Goal: Download file/media: Download file/media

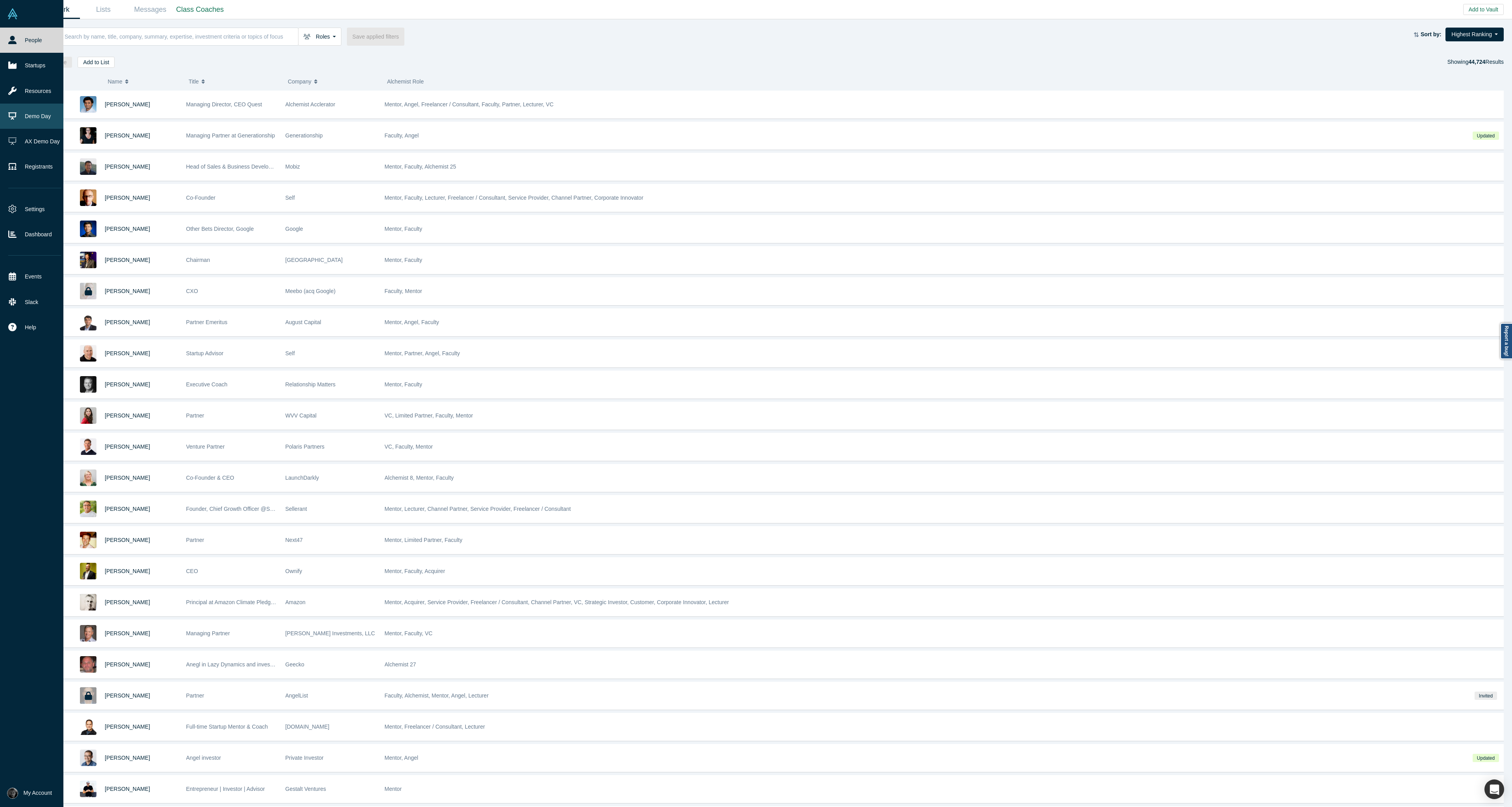
click at [25, 124] on link "Demo Day" at bounding box center [35, 116] width 69 height 25
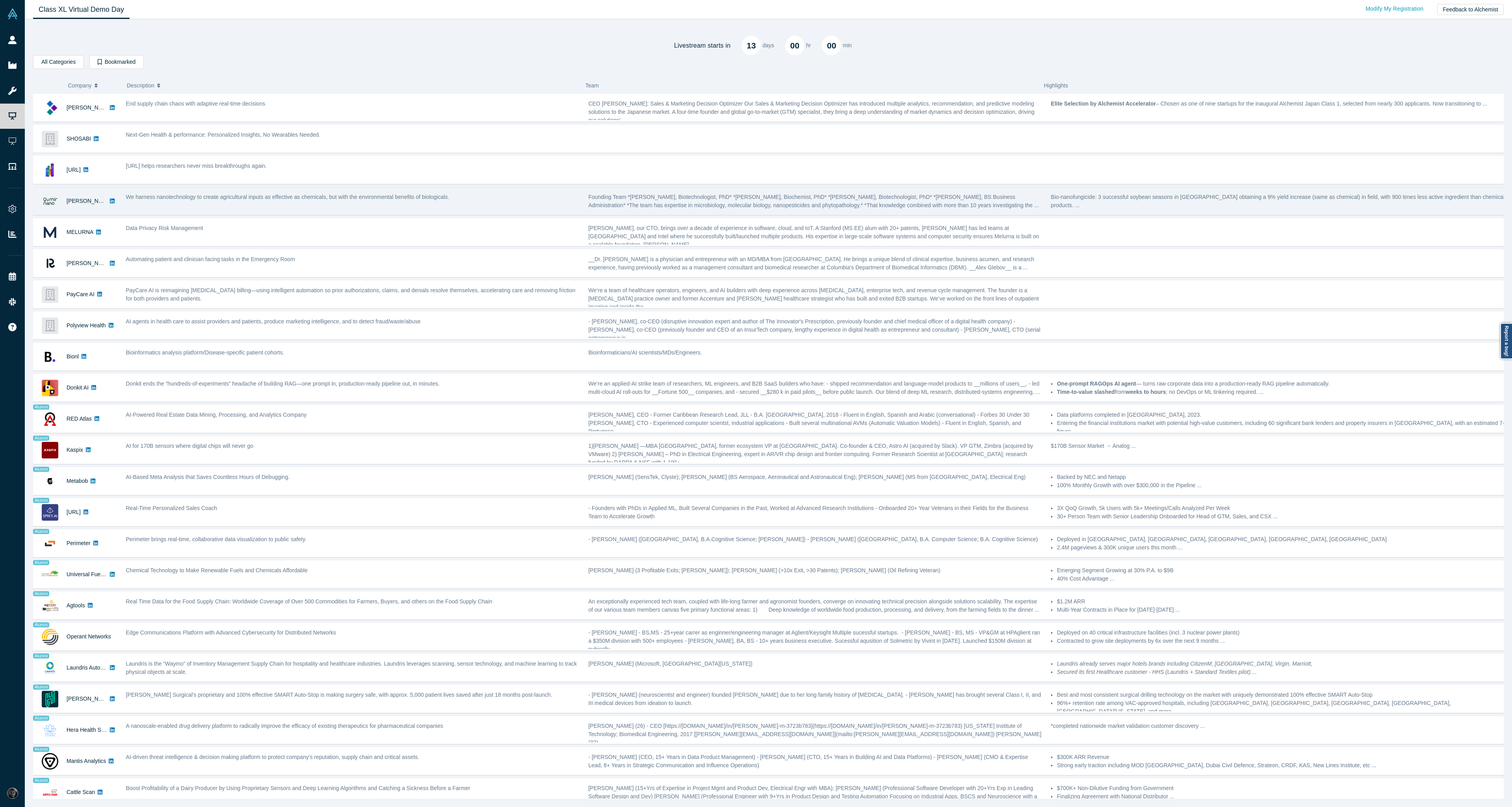
click at [972, 204] on span "Founding Team *José S. Dávila Costa, Biotechnologist, PhD* *Cintia M. Romero, B…" at bounding box center [813, 201] width 450 height 15
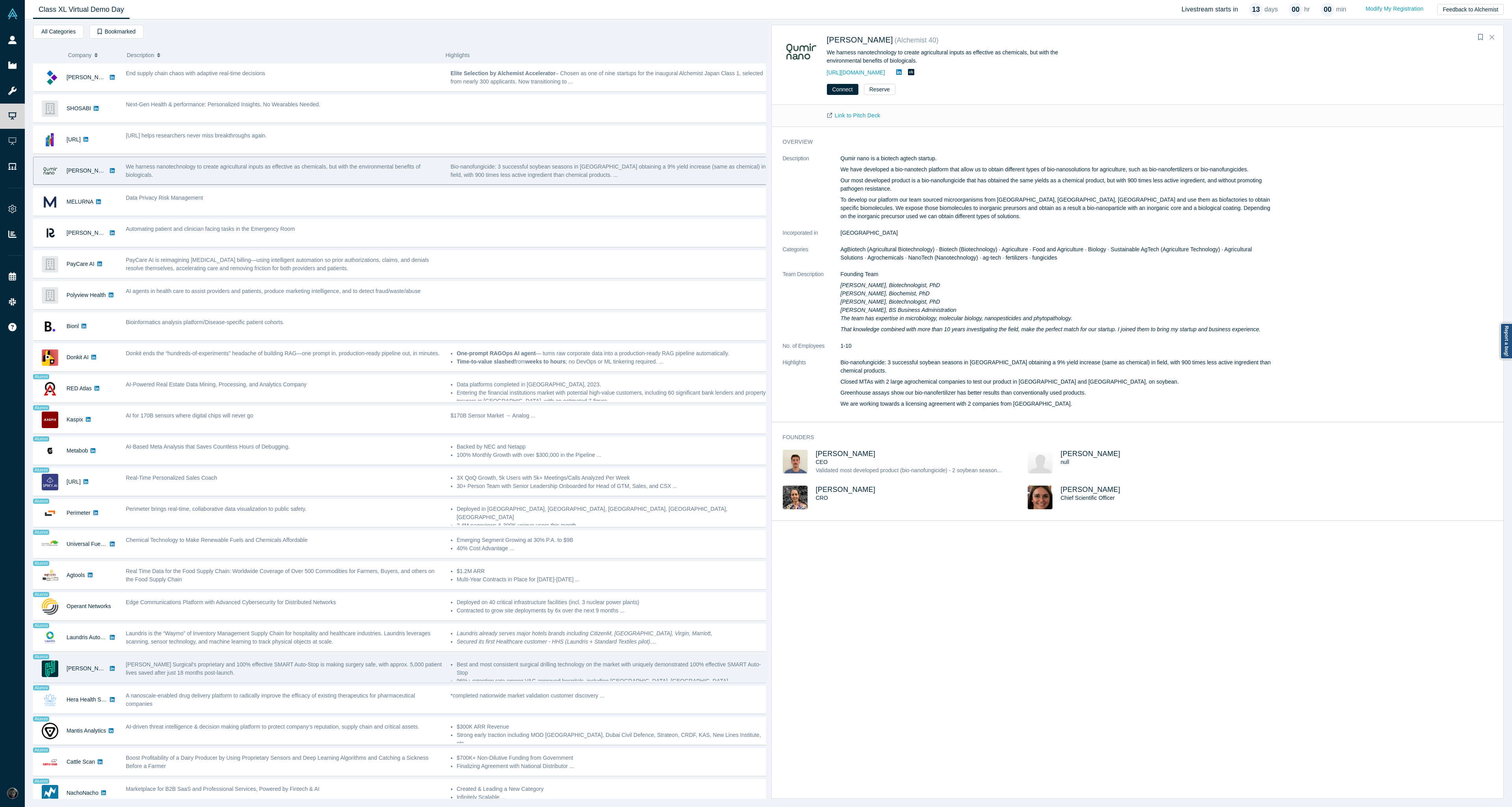
click at [630, 656] on div "Best and most consistent surgical drilling technology on the market with unique…" at bounding box center [609, 668] width 325 height 25
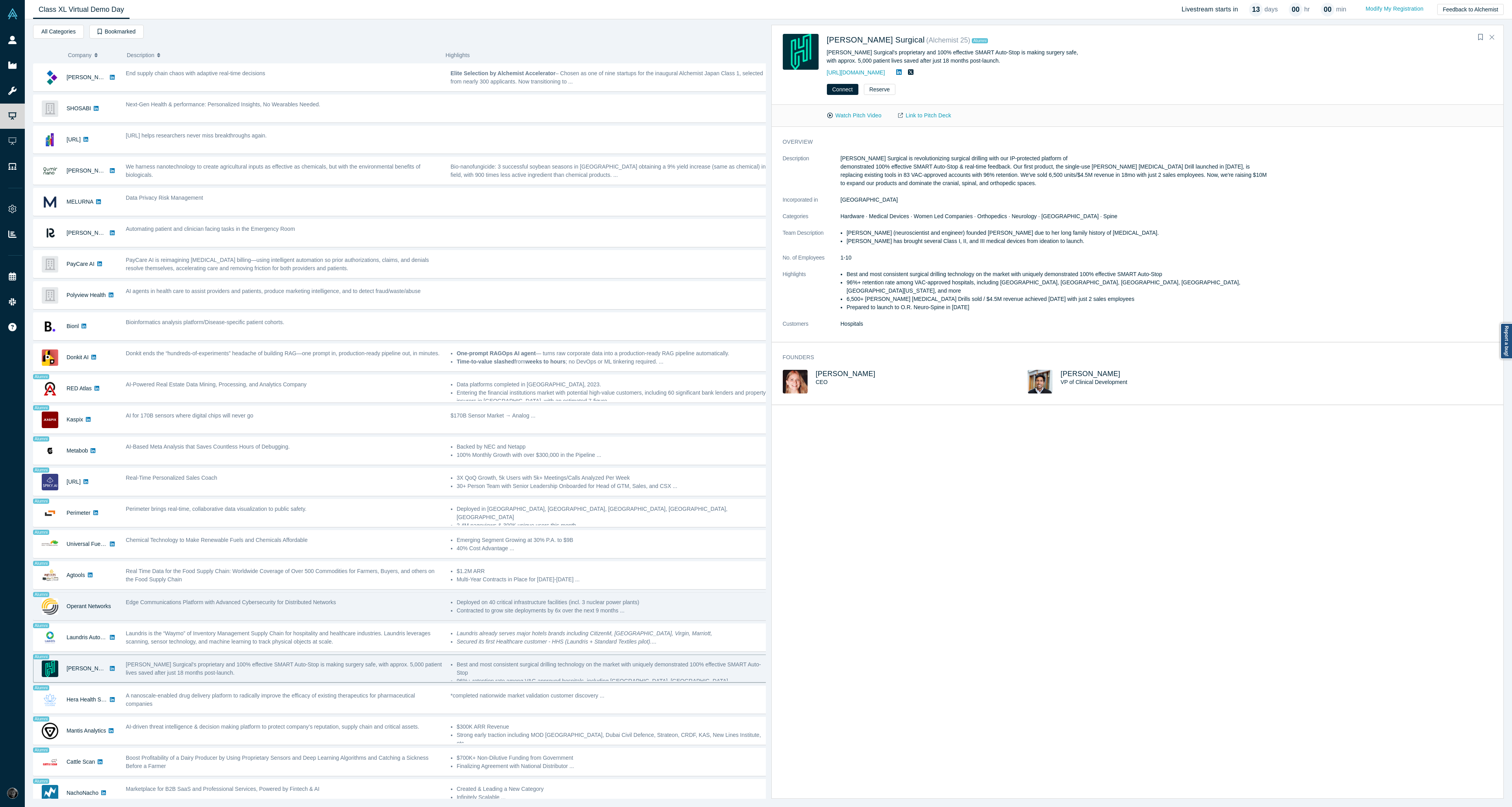
click at [676, 618] on div "Deployed on 40 critical infrastructure facilities (incl. 3 nuclear power plants…" at bounding box center [609, 606] width 325 height 25
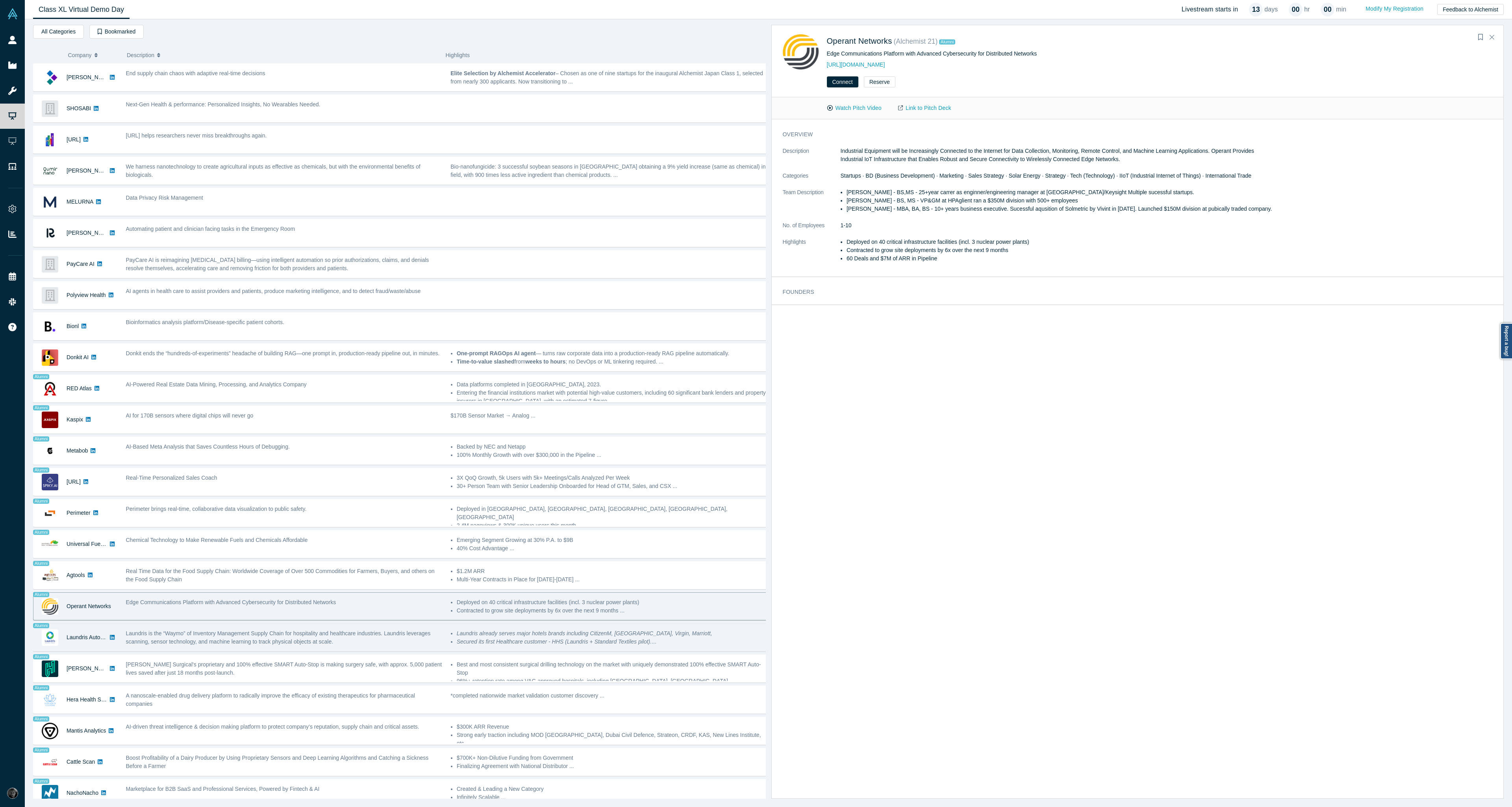
click at [694, 641] on li "Secured its first Healthcare customer - HHS (Laundris + Standard Textiles pilot…" at bounding box center [612, 641] width 310 height 8
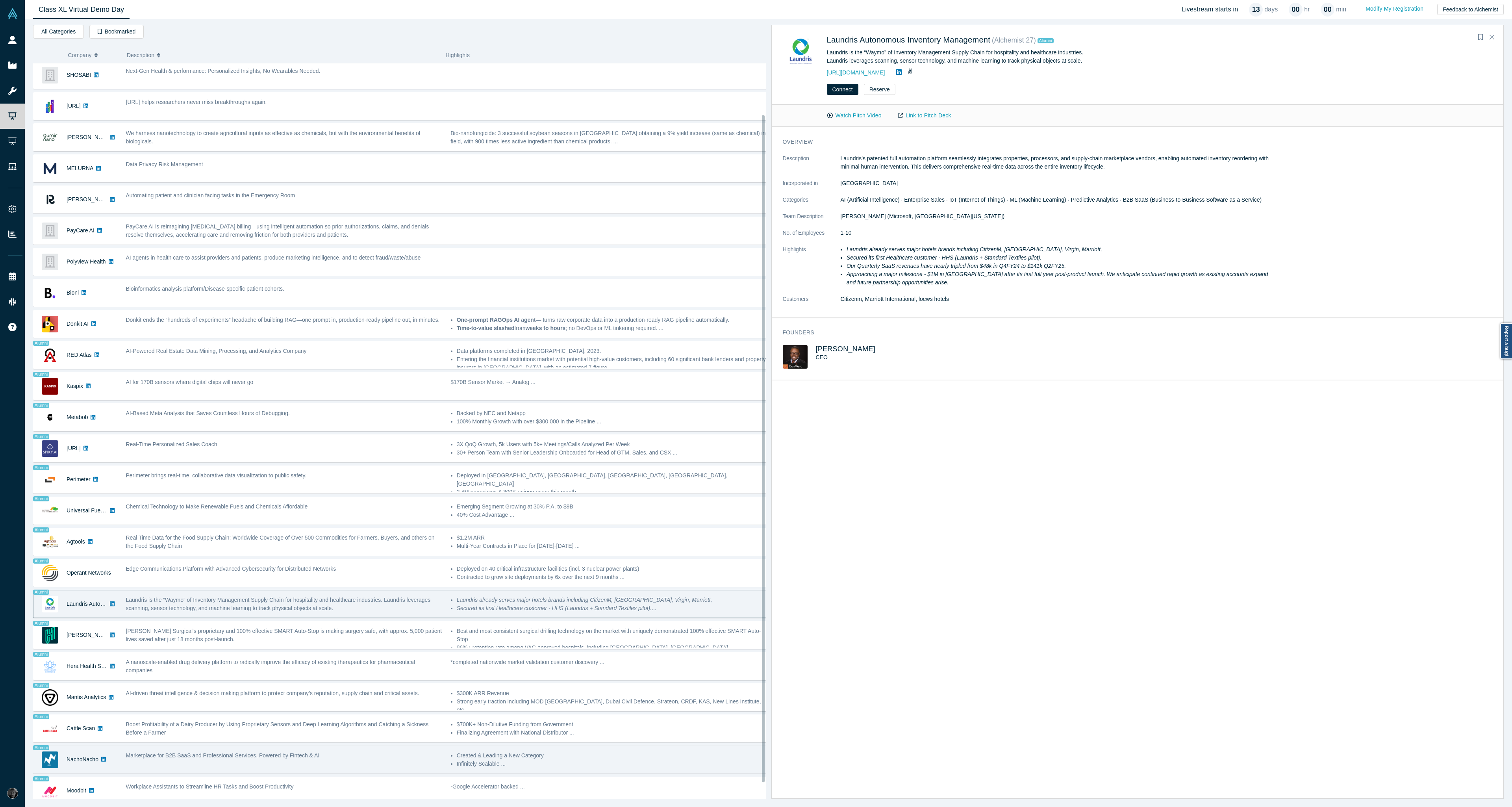
scroll to position [73, 0]
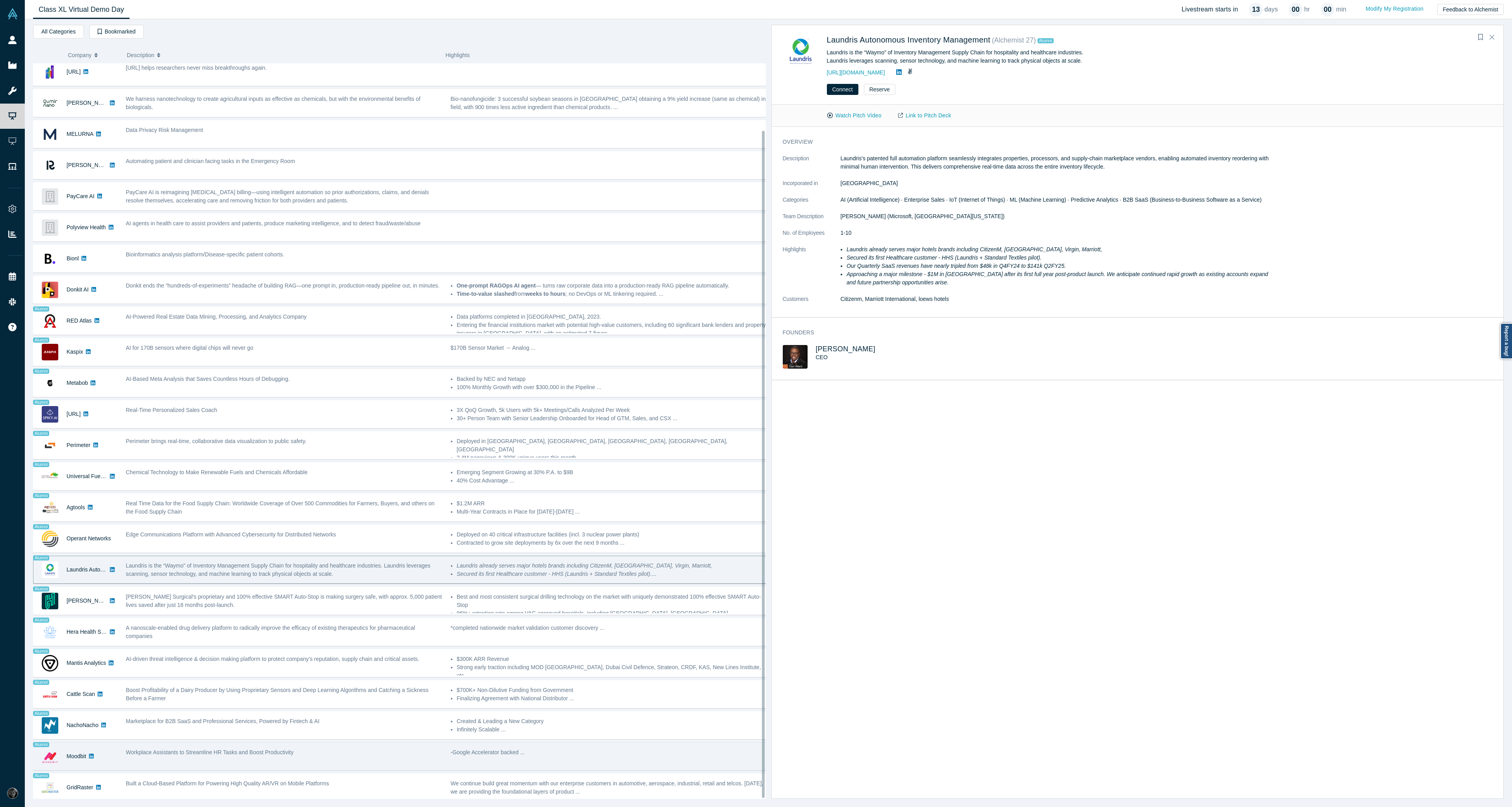
click at [659, 752] on div "-Google Accelerator backed ..." at bounding box center [609, 756] width 325 height 25
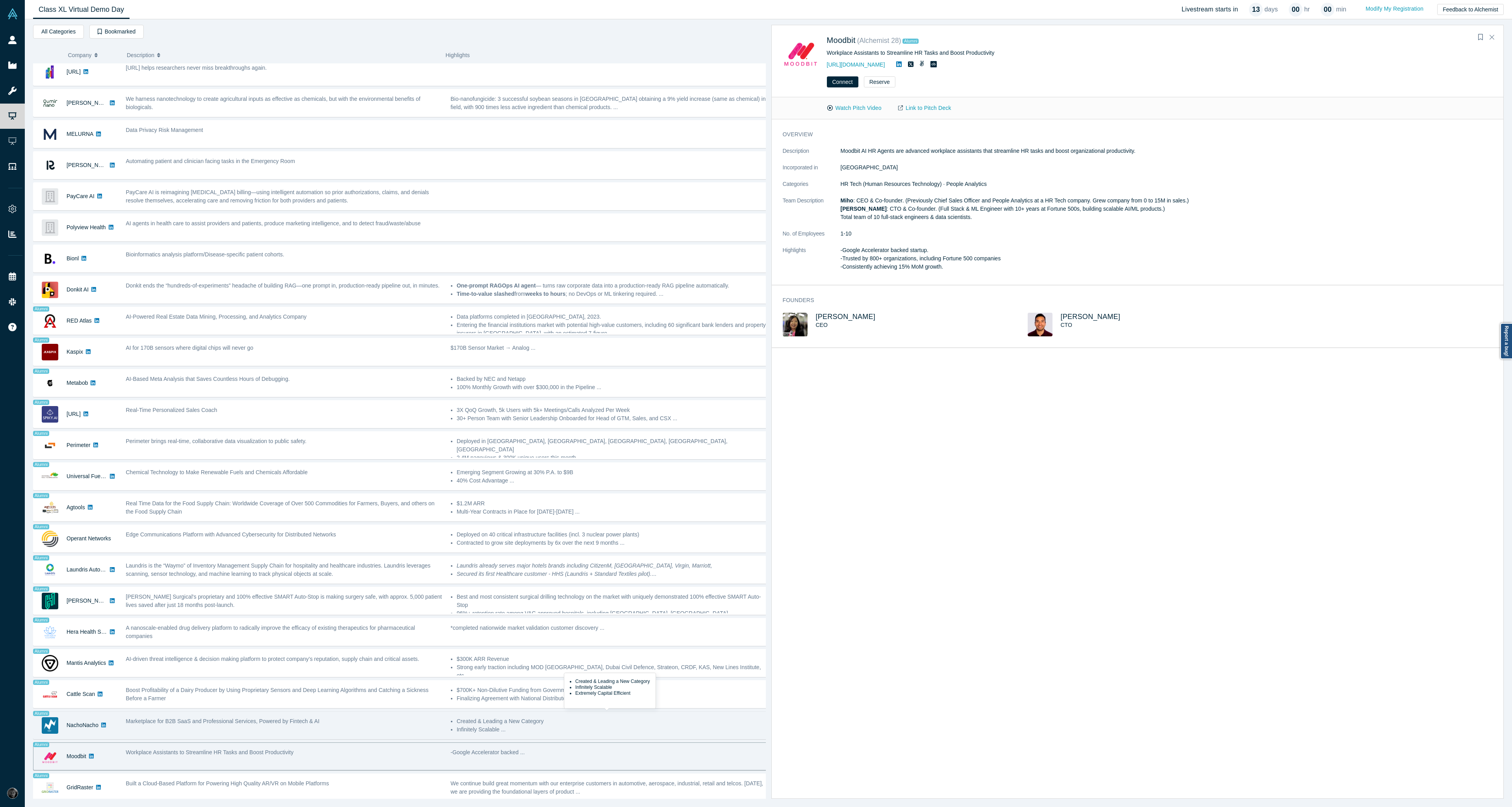
click at [711, 717] on li "Created & Leading a New Category" at bounding box center [612, 721] width 310 height 8
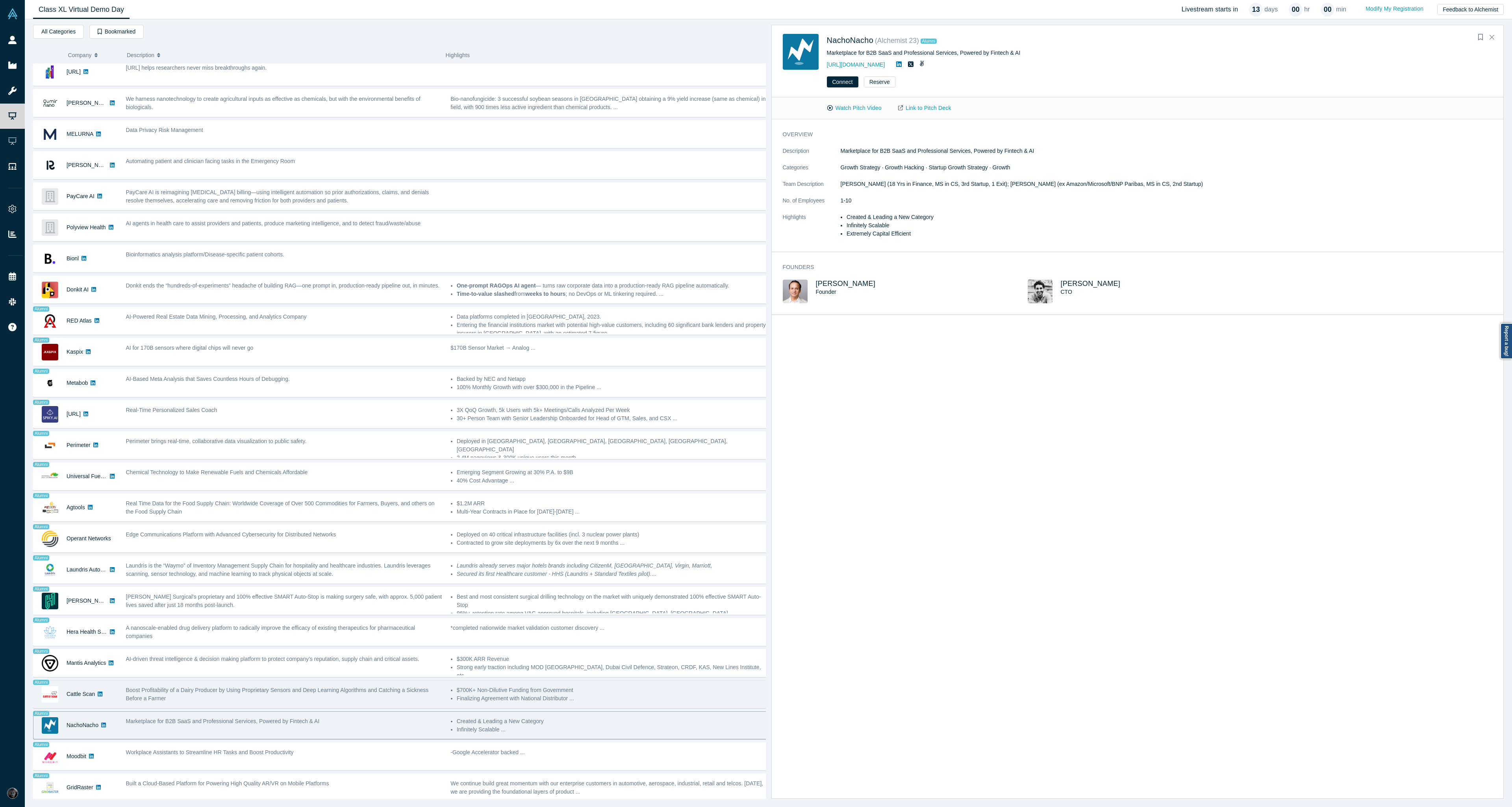
click at [703, 687] on li "$700K+ Non-Dilutive Funding from Government" at bounding box center [612, 690] width 310 height 8
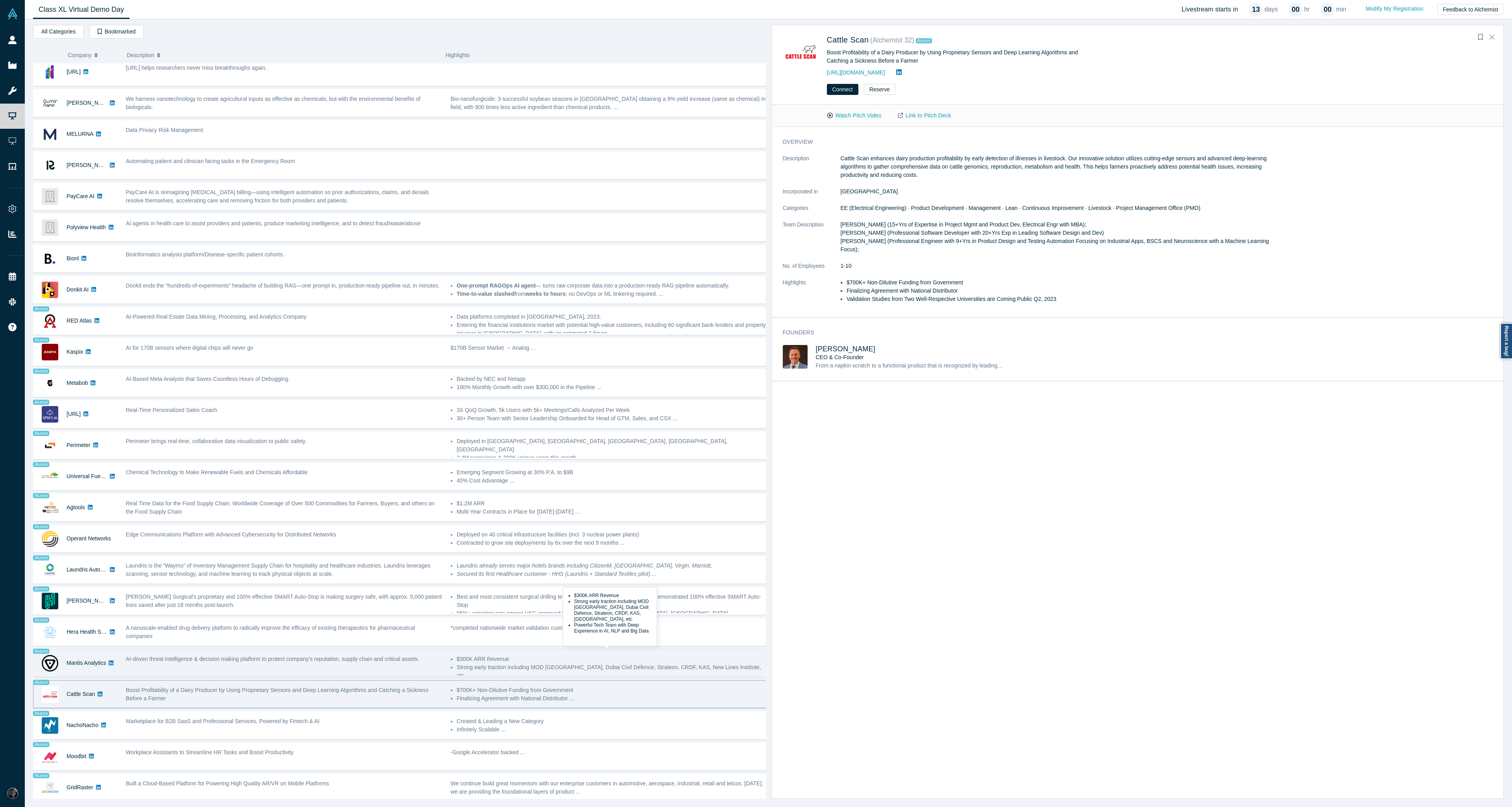
click at [691, 655] on li "$300K ARR Revenue" at bounding box center [612, 659] width 310 height 8
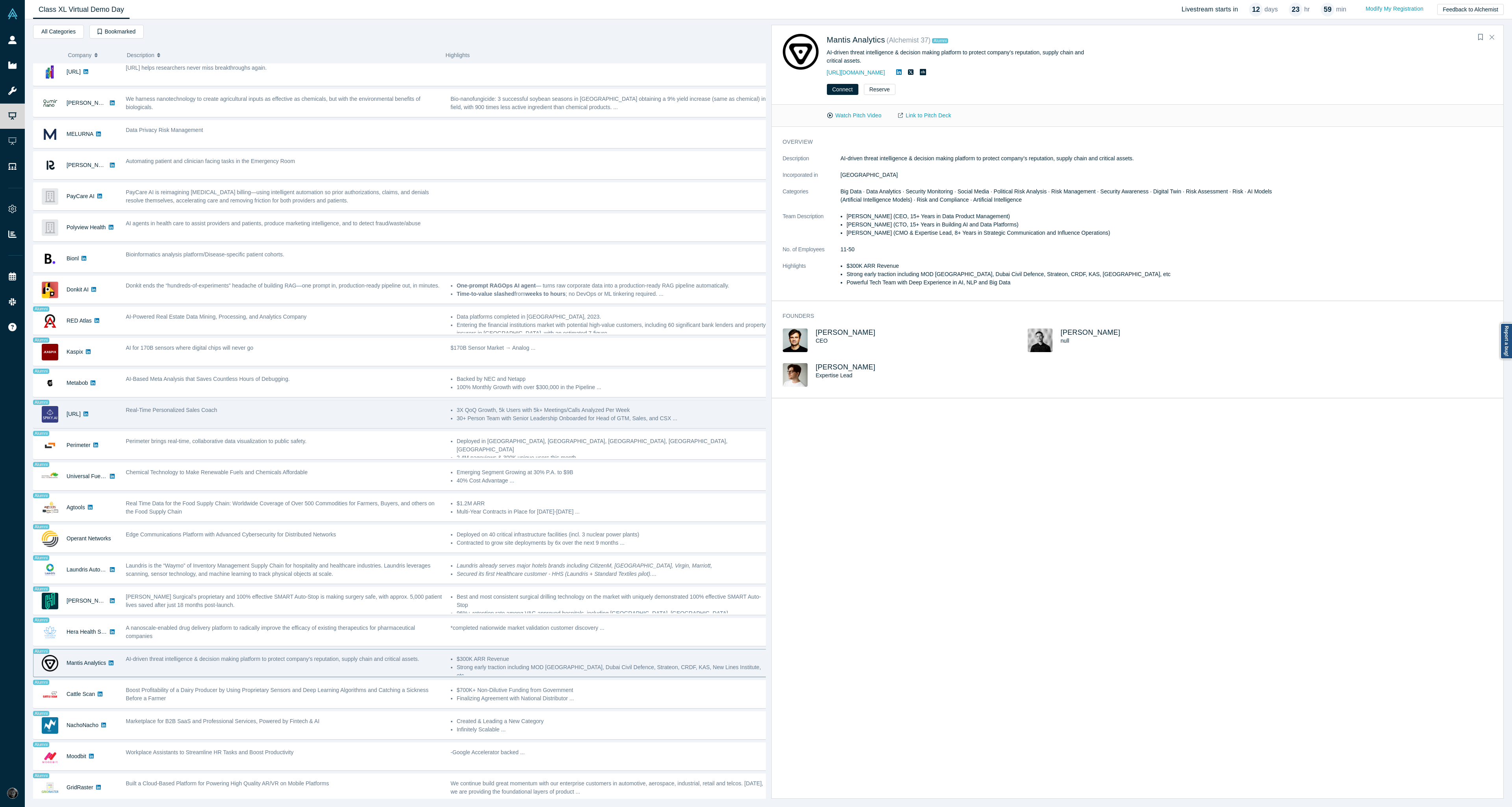
click at [306, 413] on div "Real-Time Personalized Sales Coach" at bounding box center [284, 414] width 325 height 25
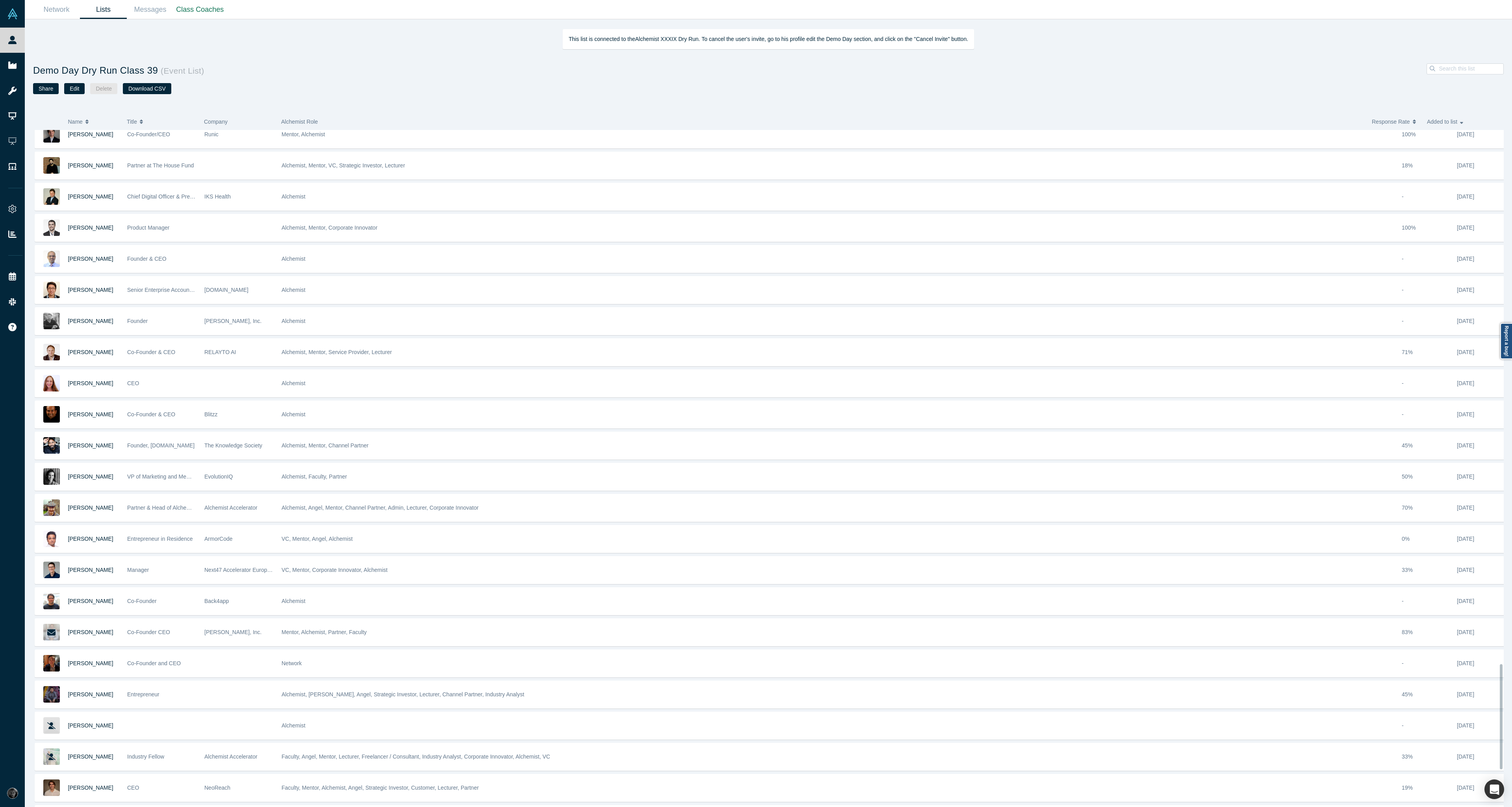
scroll to position [3691, 0]
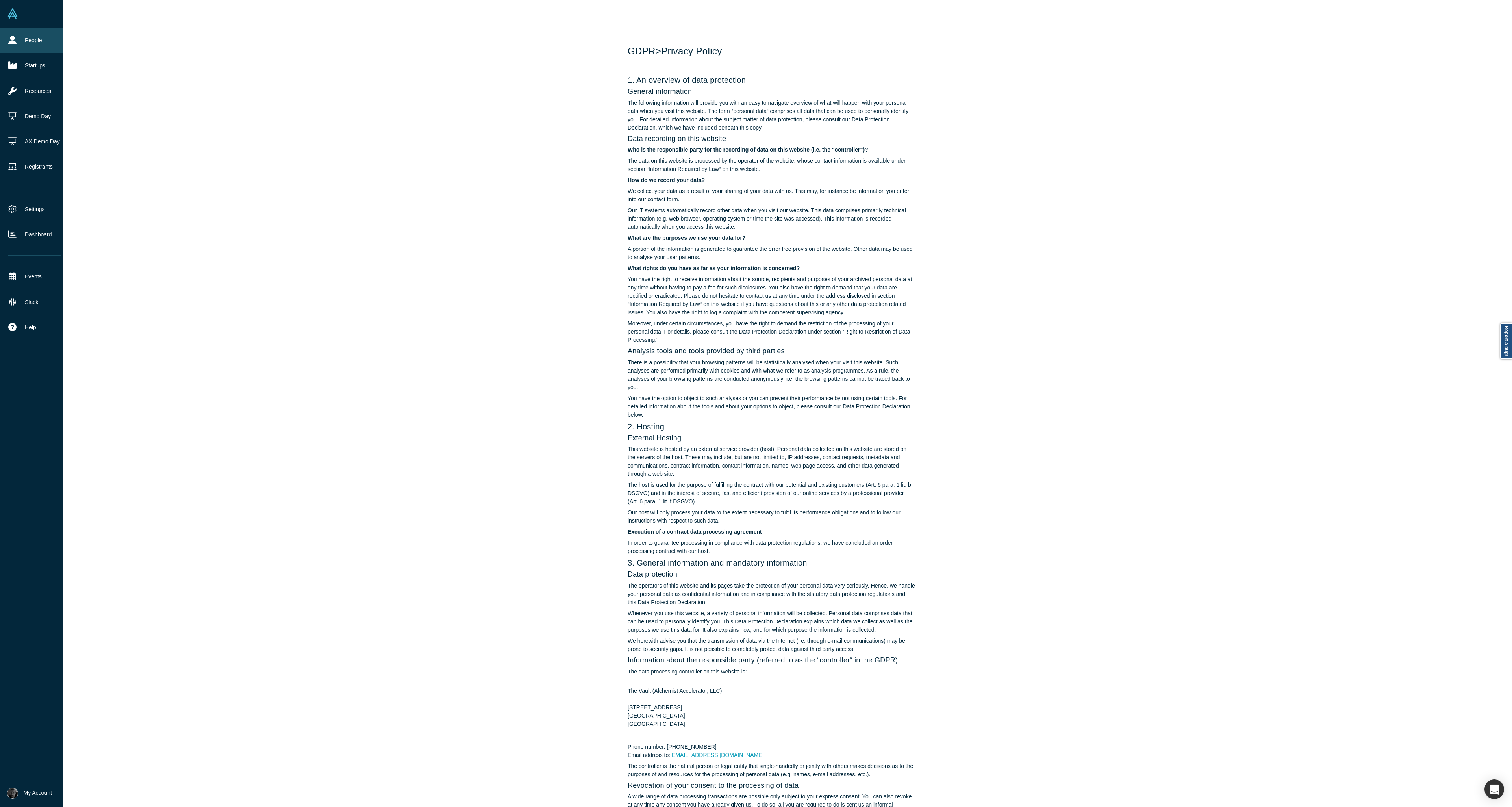
scroll to position [2240, 0]
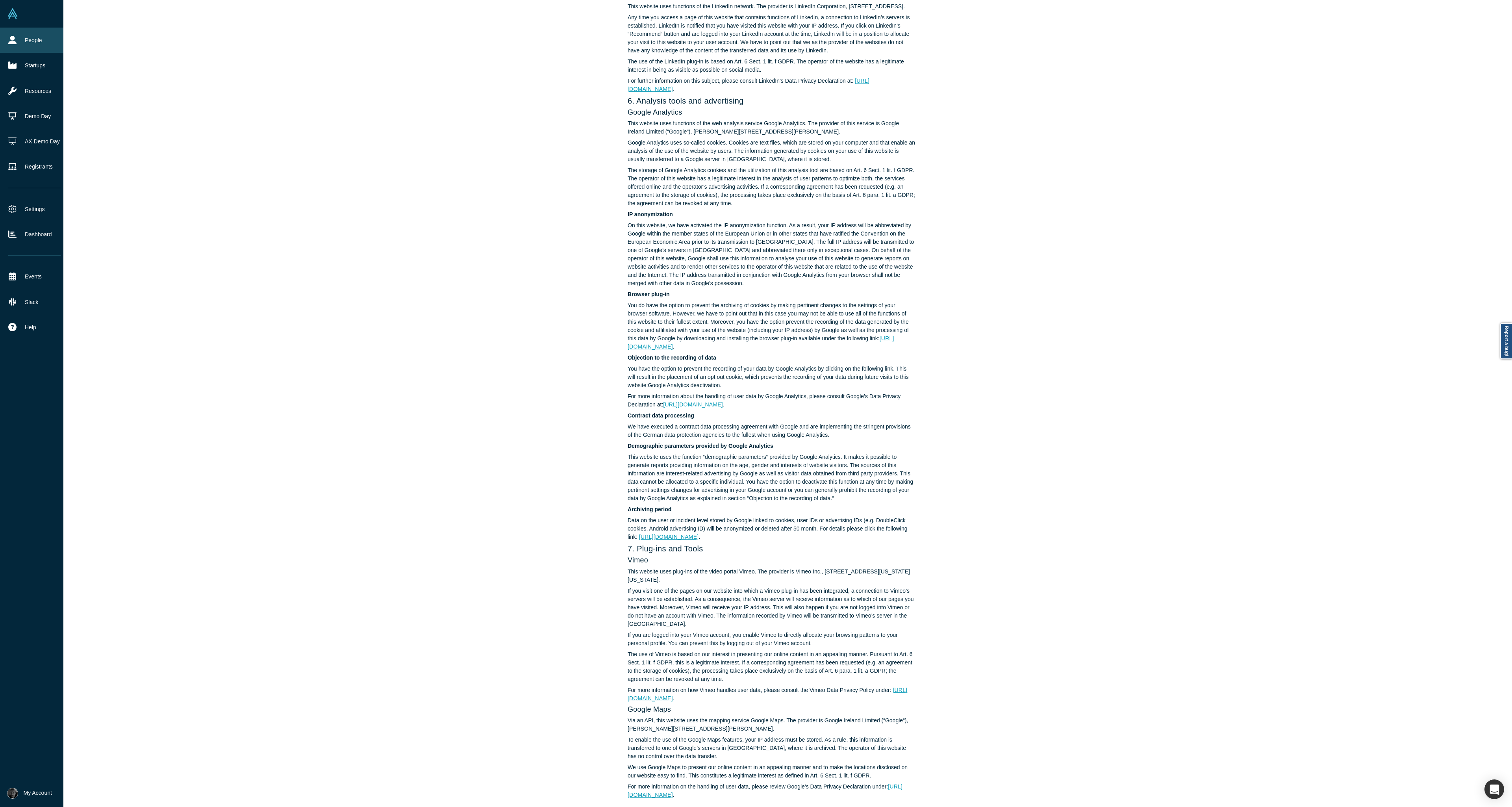
click at [29, 36] on link "People" at bounding box center [35, 40] width 69 height 25
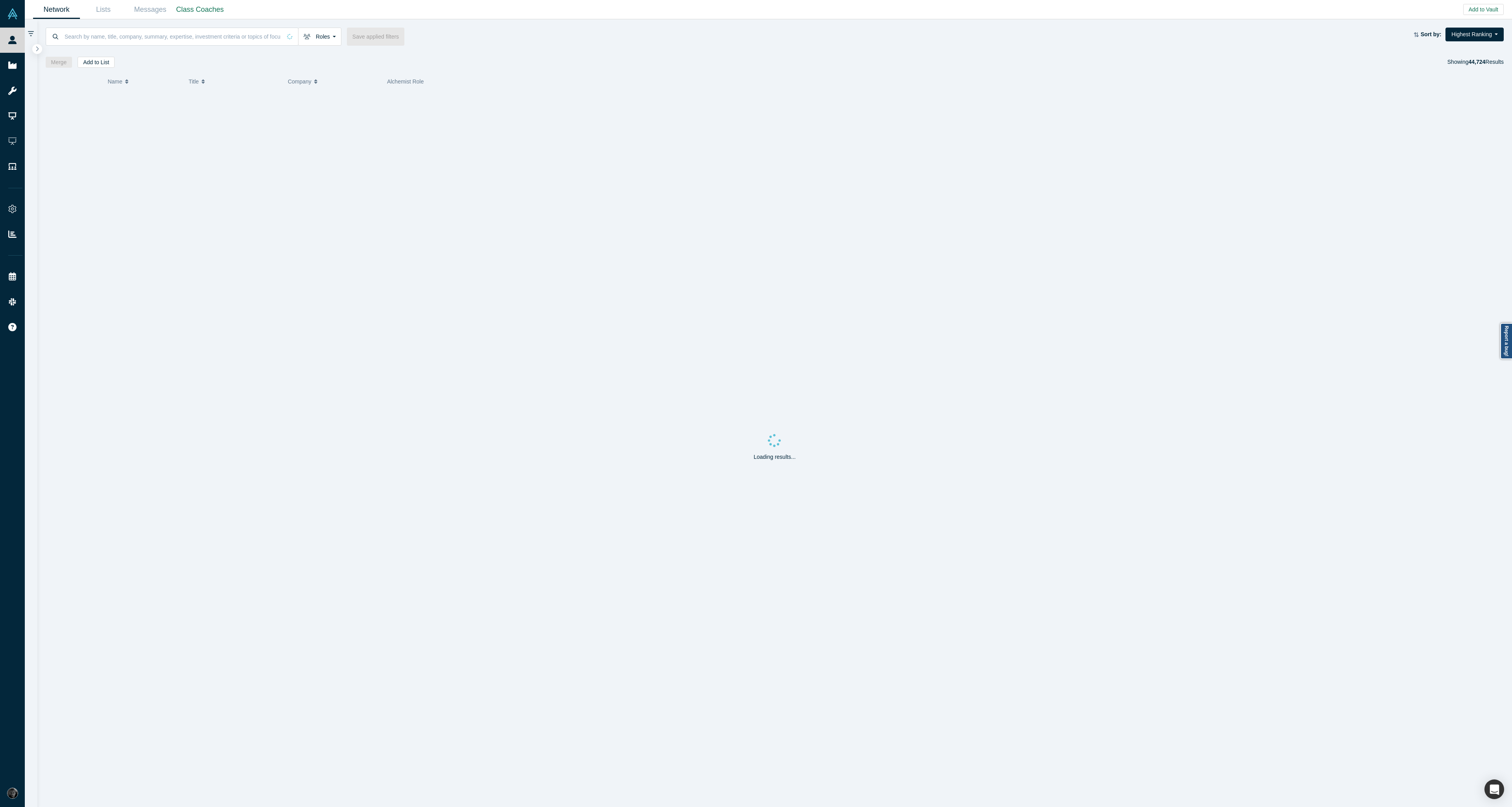
click at [158, 39] on input at bounding box center [173, 36] width 218 height 19
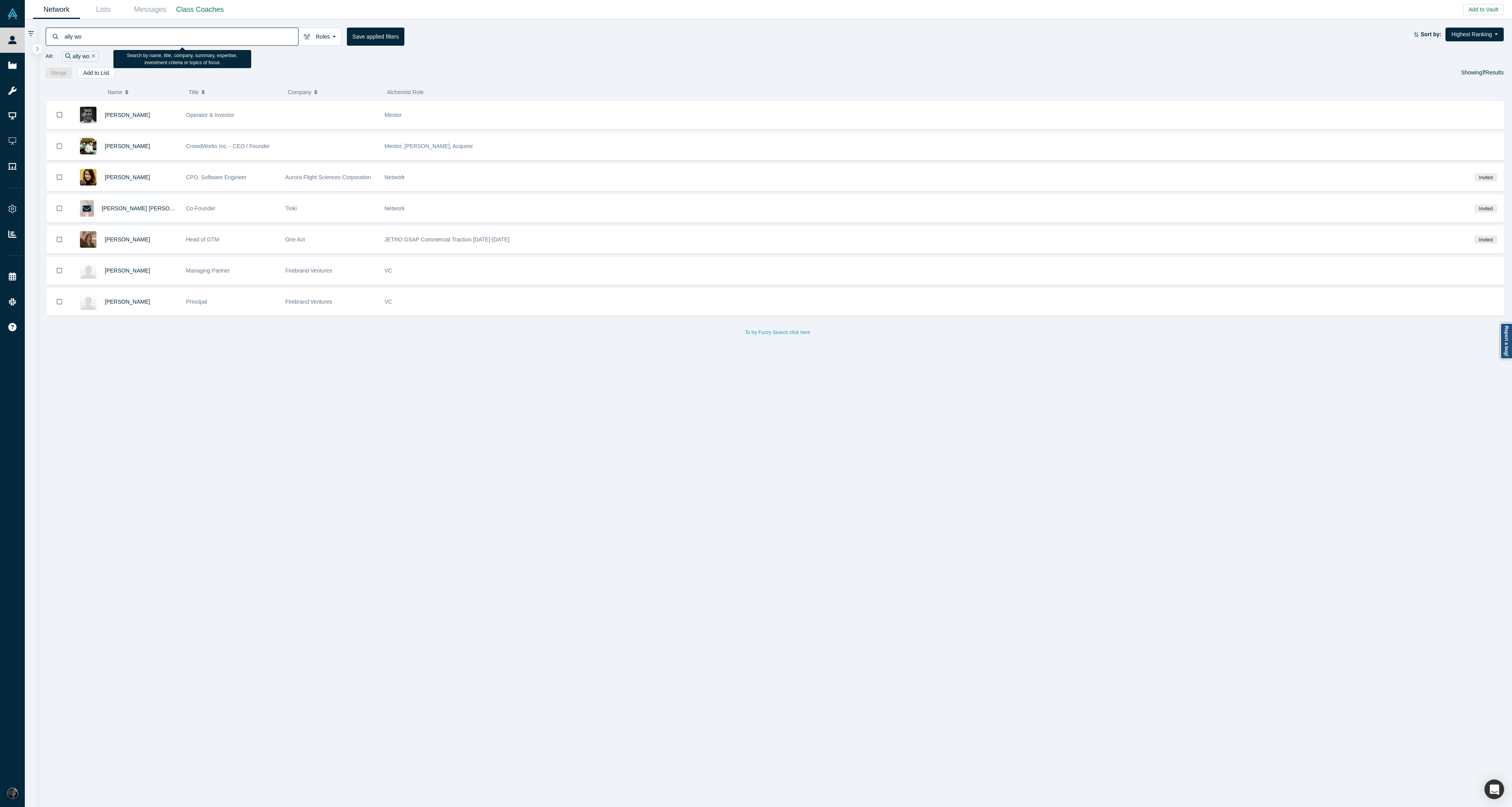
click at [96, 42] on input "ally wo" at bounding box center [181, 36] width 234 height 19
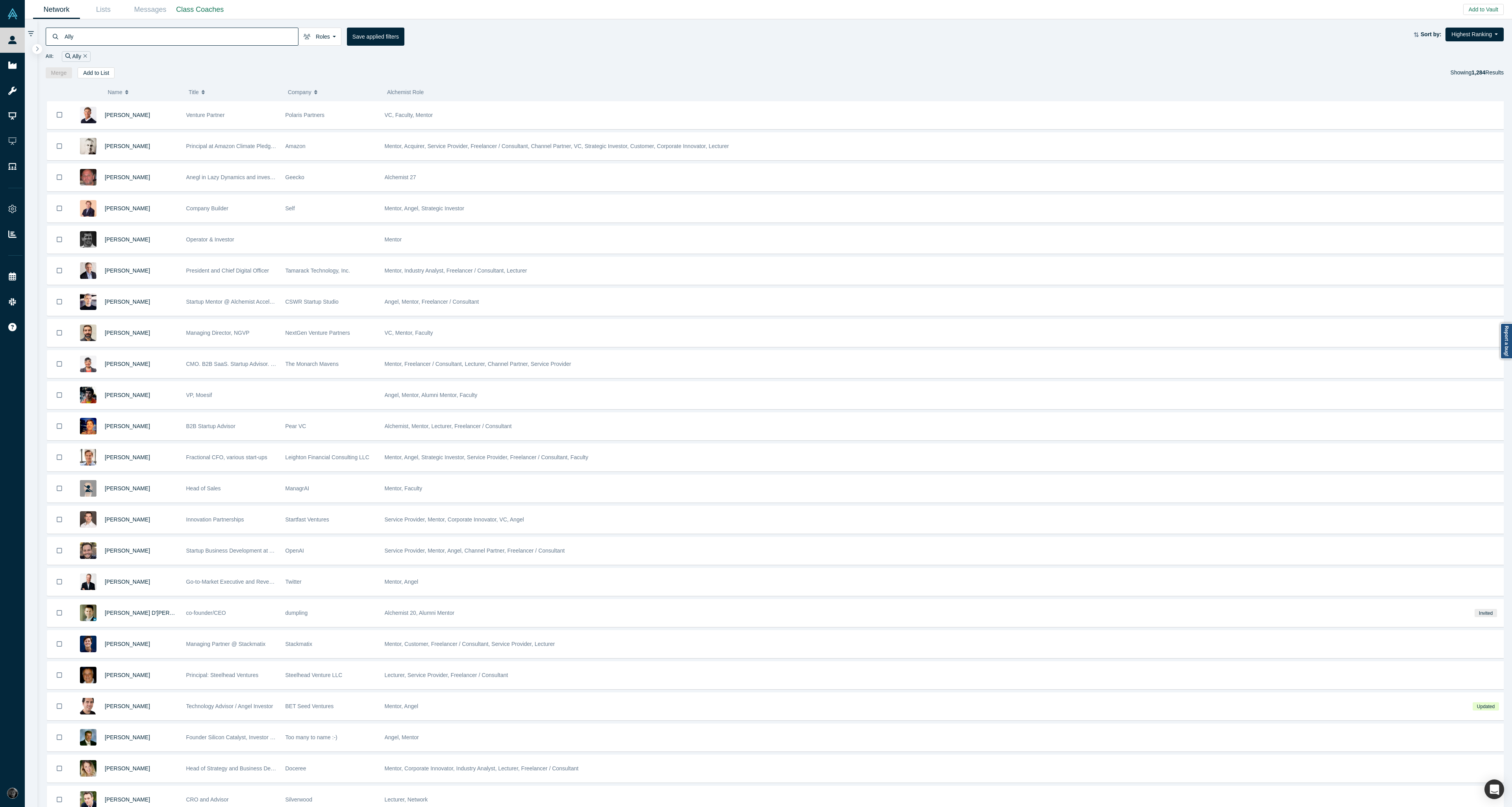
type input "Ally"
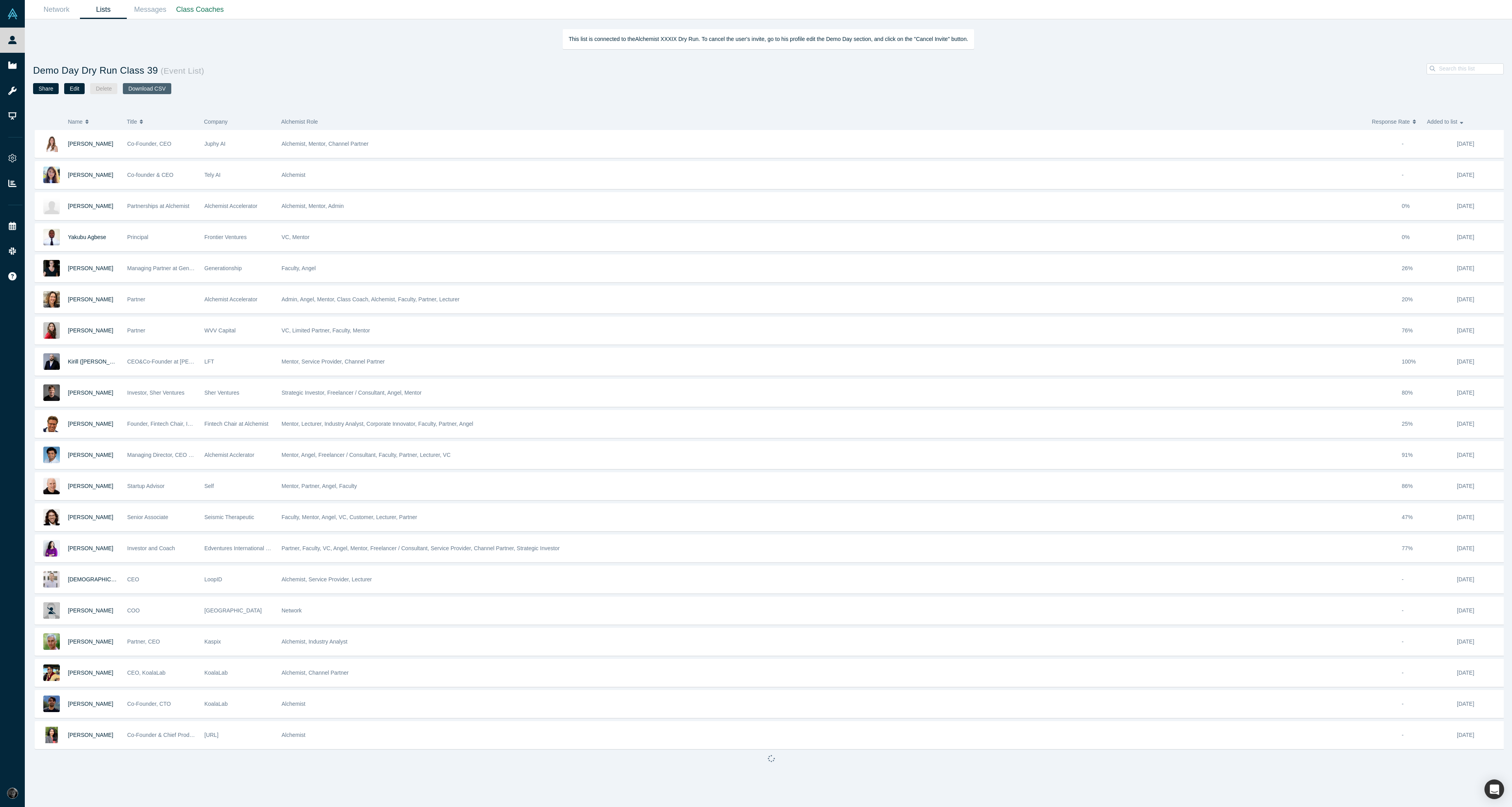
click at [149, 90] on button "Download CSV" at bounding box center [147, 89] width 49 height 11
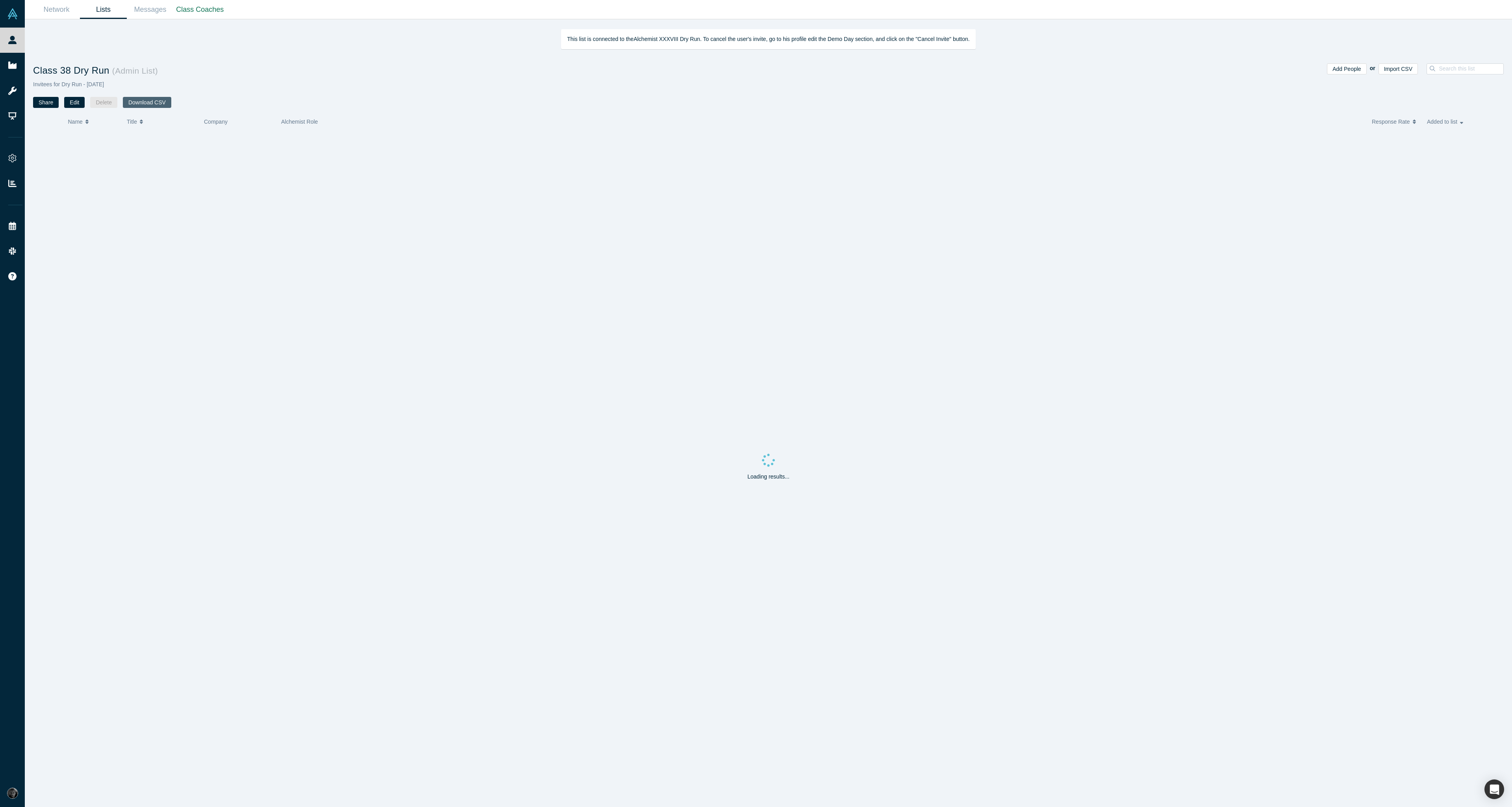
click at [155, 104] on button "Download CSV" at bounding box center [147, 102] width 49 height 11
